Goal: Information Seeking & Learning: Understand process/instructions

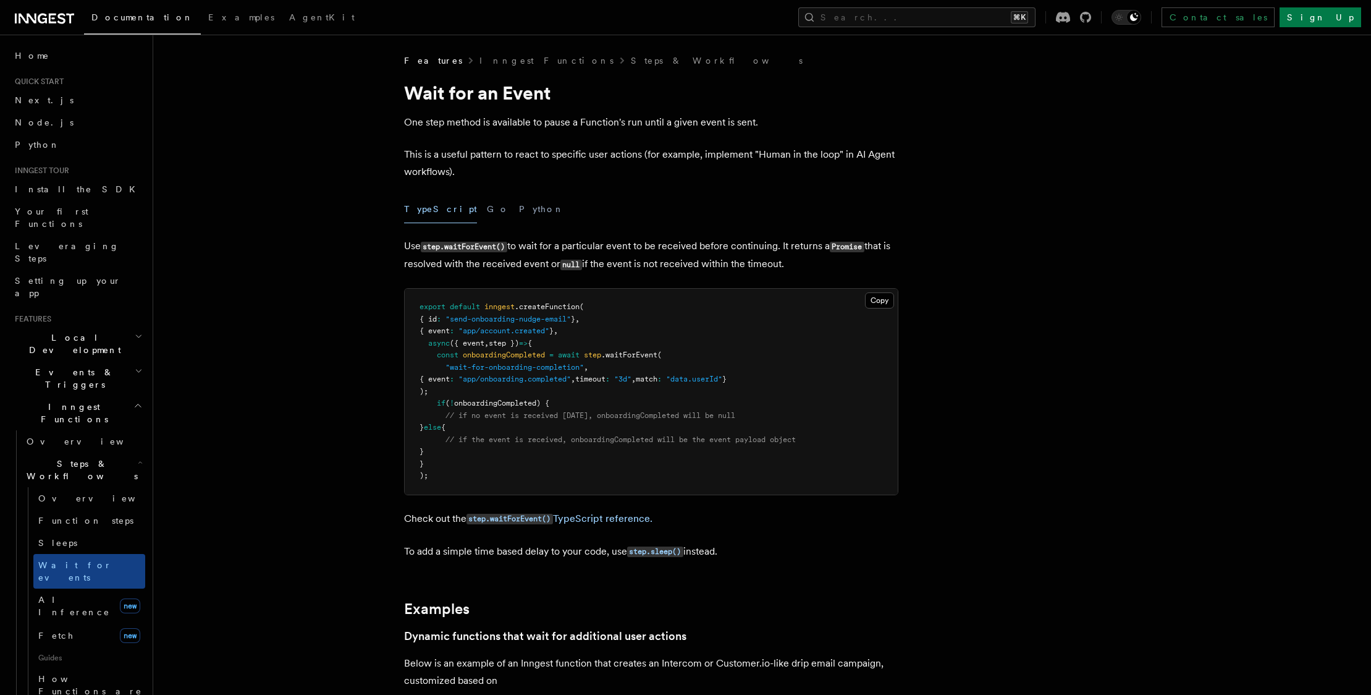
click at [635, 366] on pre "export default inngest .createFunction ( { id : "send-onboarding-nudge-email" }…" at bounding box center [651, 392] width 493 height 206
click at [664, 340] on pre "export default inngest .createFunction ( { id : "send-onboarding-nudge-email" }…" at bounding box center [651, 392] width 493 height 206
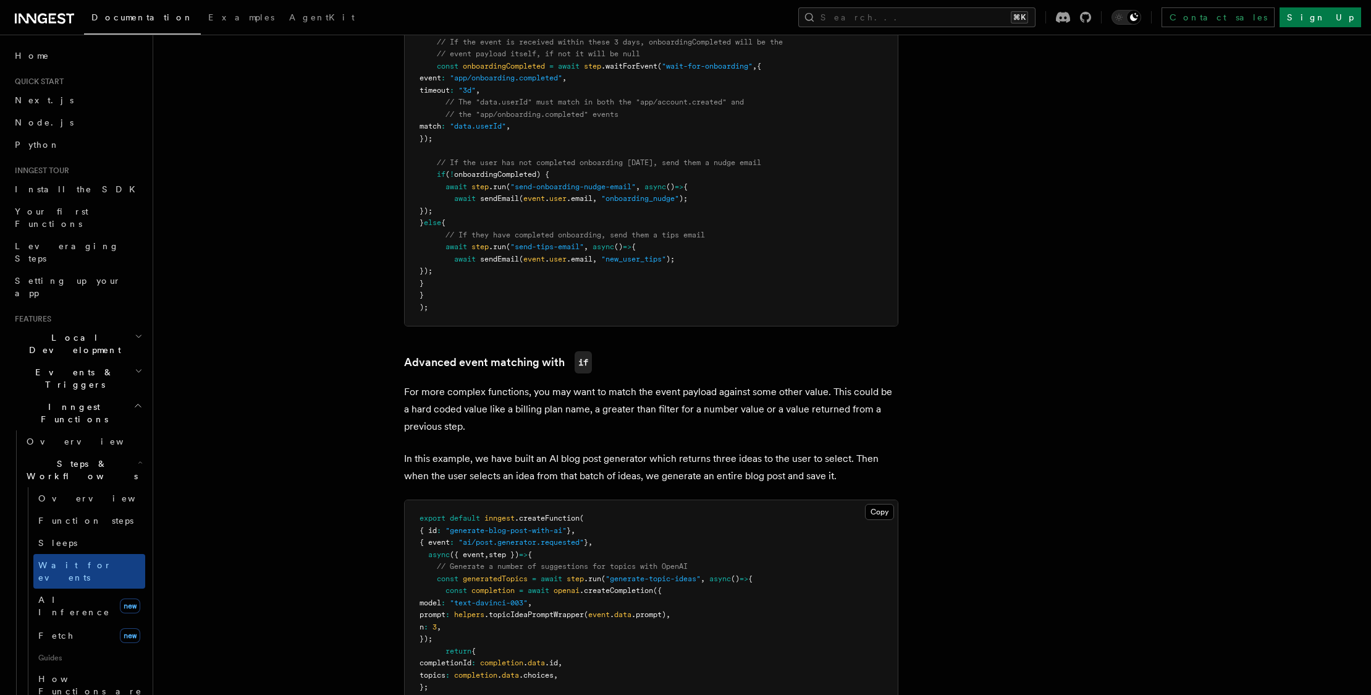
scroll to position [1062, 0]
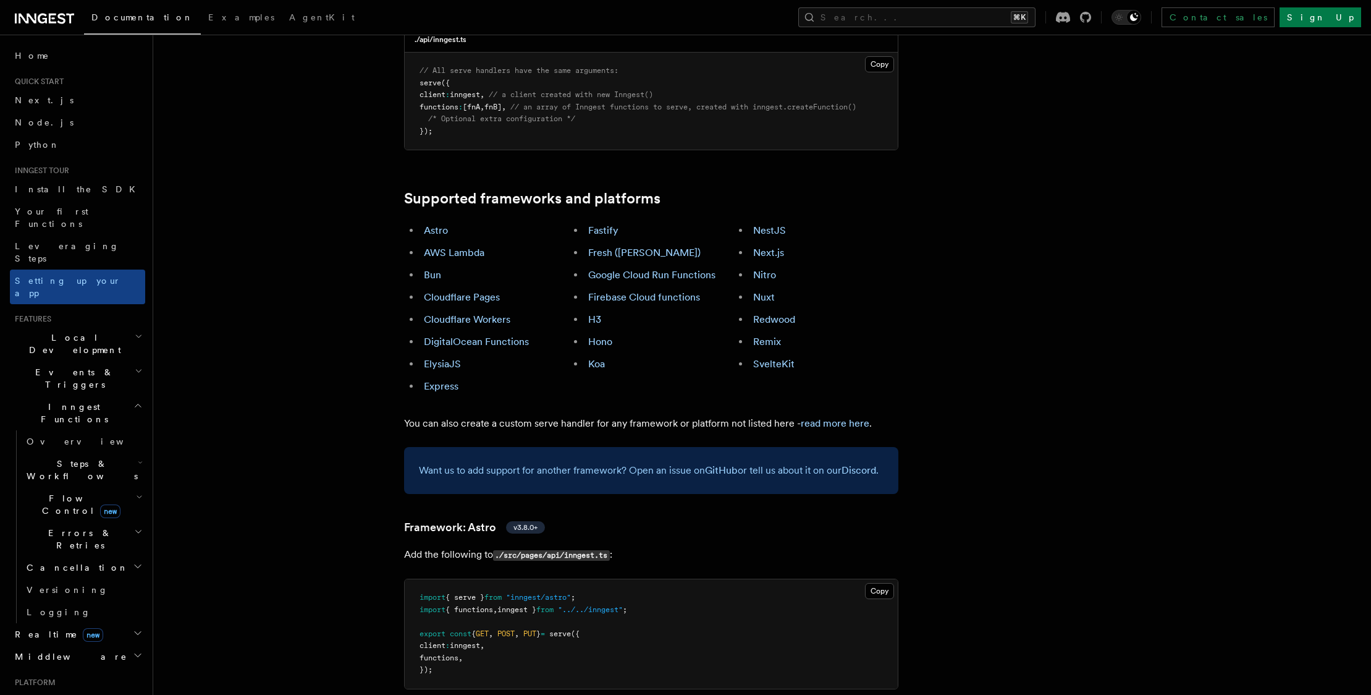
scroll to position [790, 0]
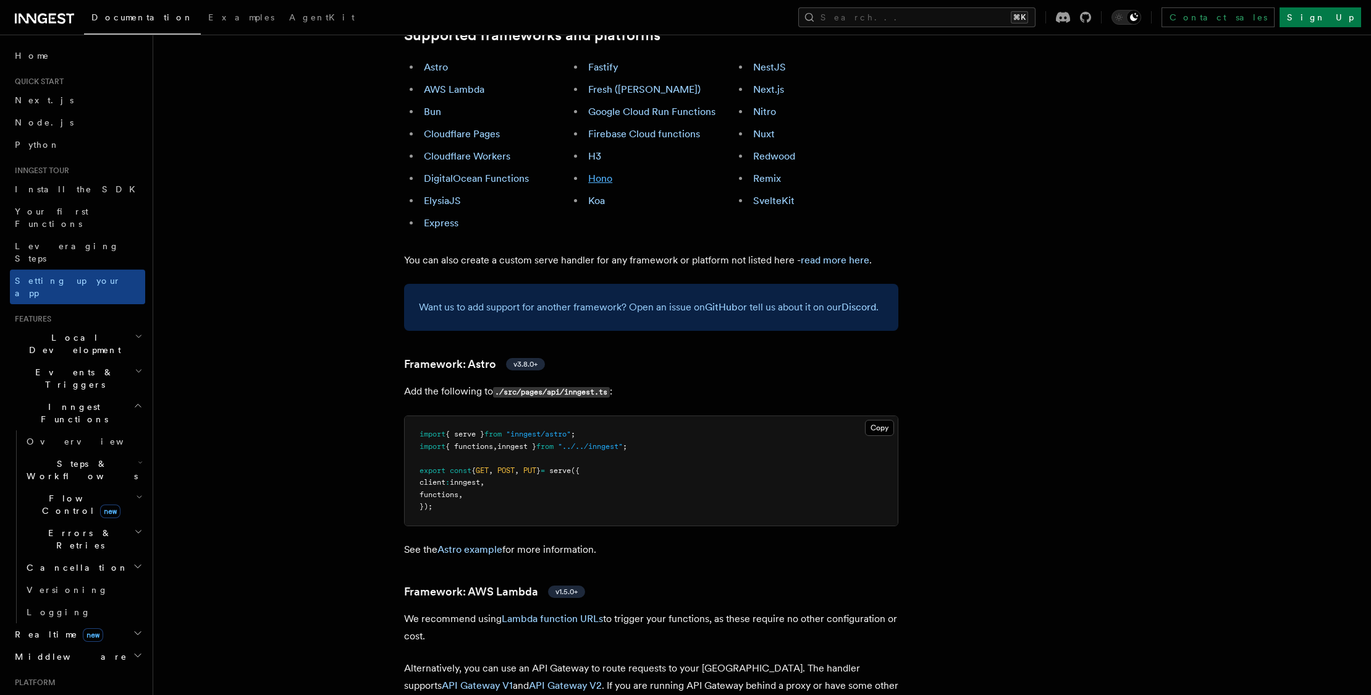
click at [604, 172] on link "Hono" at bounding box center [600, 178] width 24 height 12
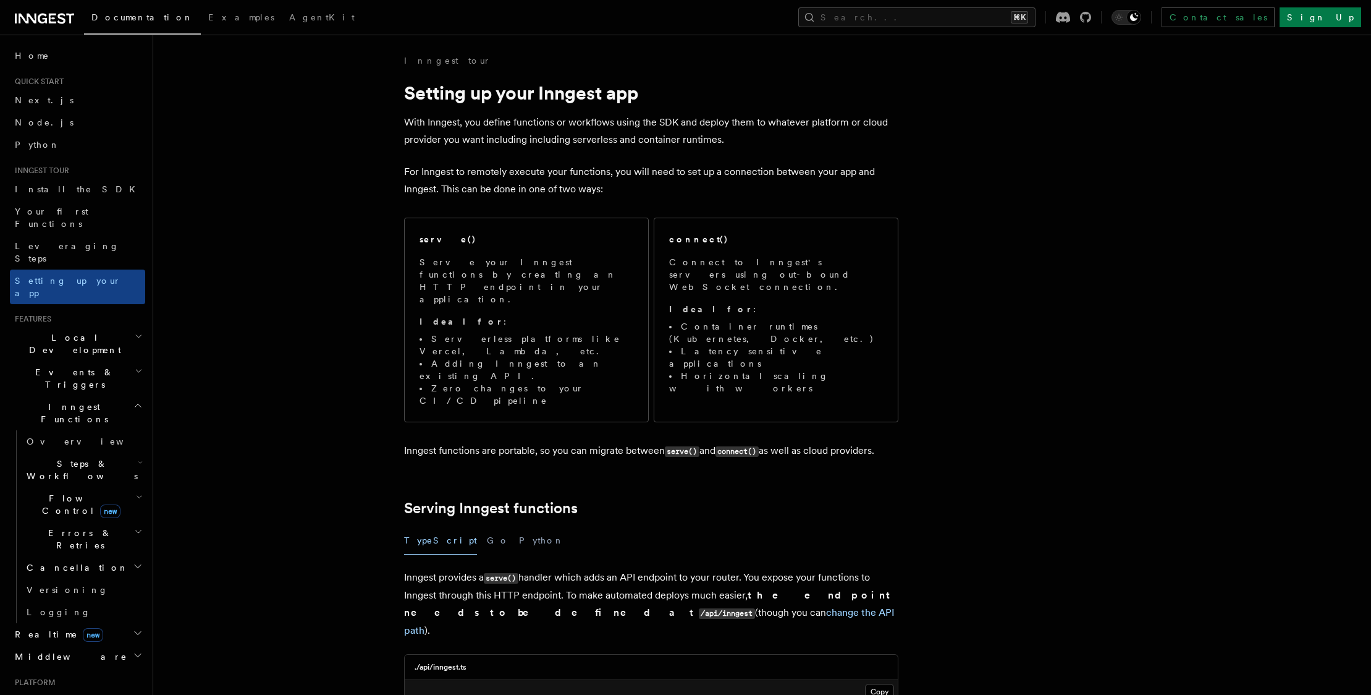
scroll to position [331, 0]
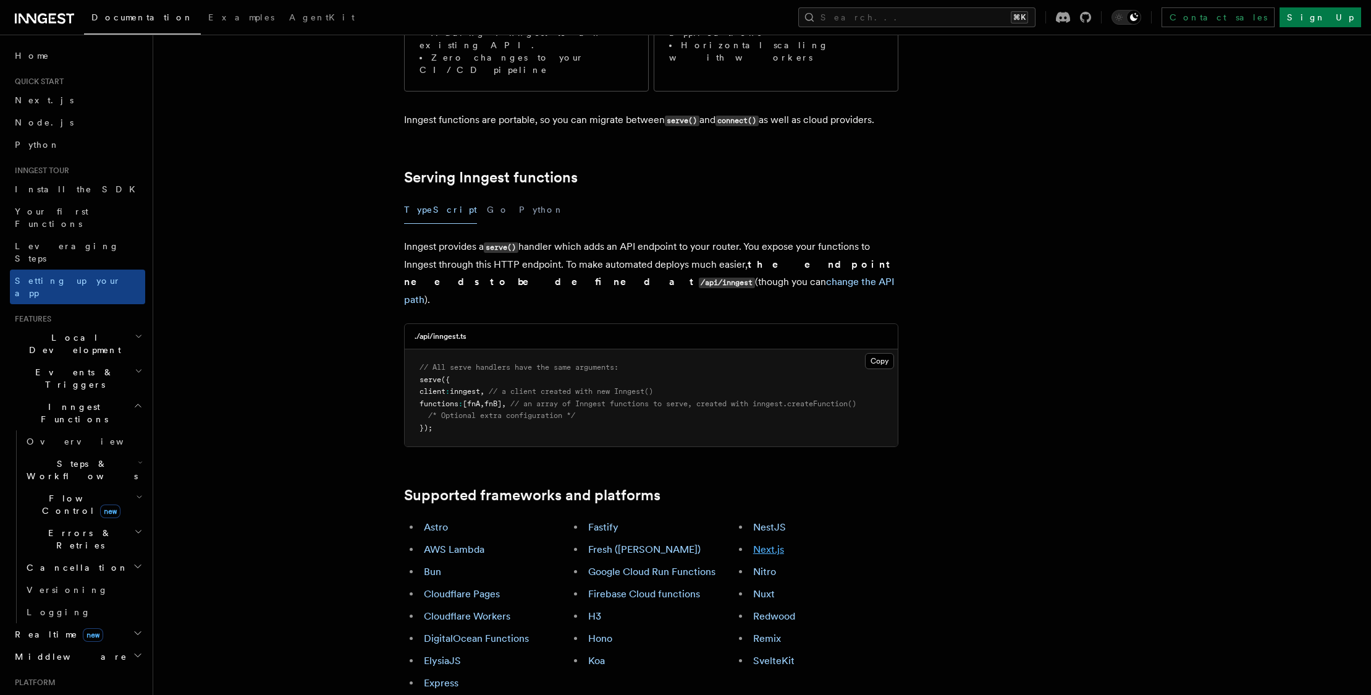
click at [767, 543] on link "Next.js" at bounding box center [768, 549] width 31 height 12
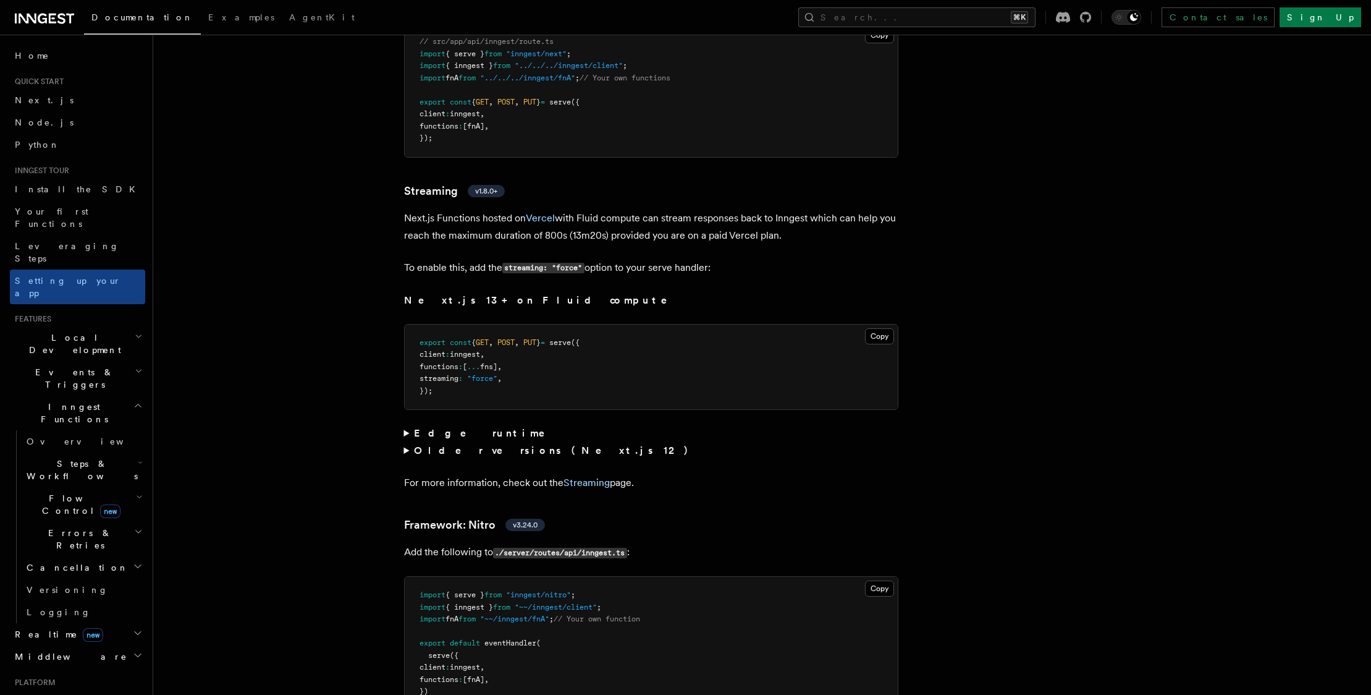
scroll to position [8557, 0]
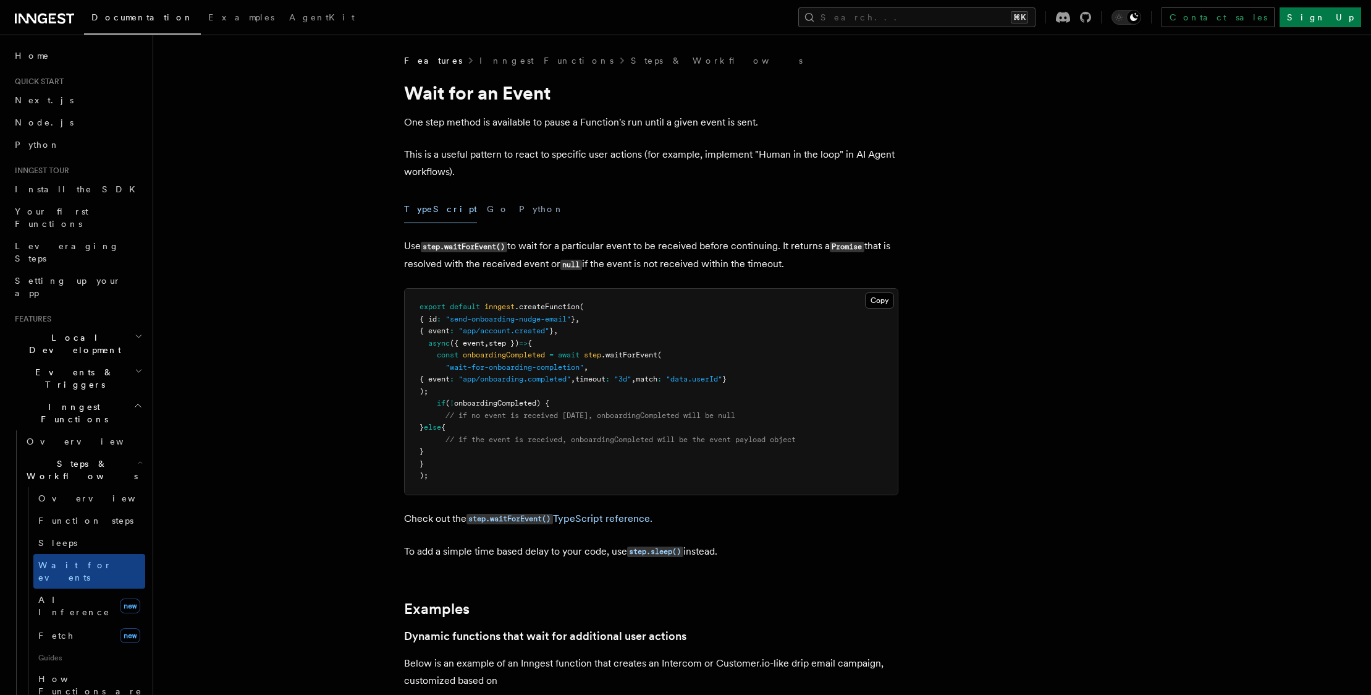
scroll to position [1062, 0]
